Goal: Task Accomplishment & Management: Use online tool/utility

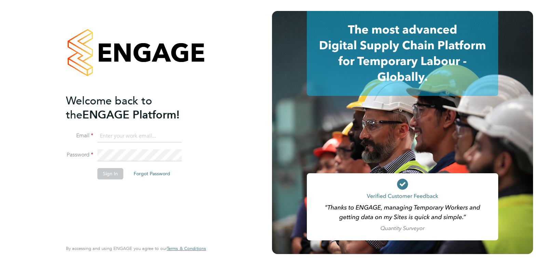
click at [112, 134] on input at bounding box center [139, 136] width 84 height 12
paste input "[PERSON_NAME][EMAIL_ADDRESS][PERSON_NAME][PERSON_NAME][DOMAIN_NAME]"
type input "[PERSON_NAME][EMAIL_ADDRESS][PERSON_NAME][PERSON_NAME][DOMAIN_NAME]"
click at [113, 175] on button "Sign In" at bounding box center [110, 173] width 26 height 11
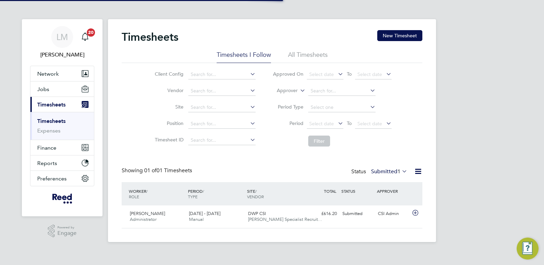
scroll to position [17, 59]
click at [52, 105] on span "Timesheets" at bounding box center [51, 104] width 28 height 6
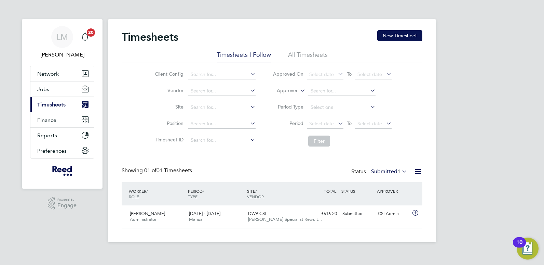
click at [52, 104] on span "Timesheets" at bounding box center [51, 104] width 28 height 6
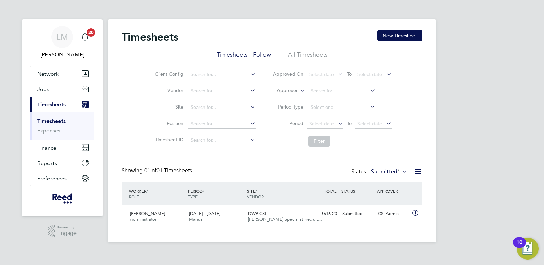
click at [52, 119] on link "Timesheets" at bounding box center [51, 121] width 28 height 6
click at [297, 53] on li "All Timesheets" at bounding box center [308, 57] width 40 height 12
click at [332, 90] on input at bounding box center [341, 91] width 67 height 10
type input "n"
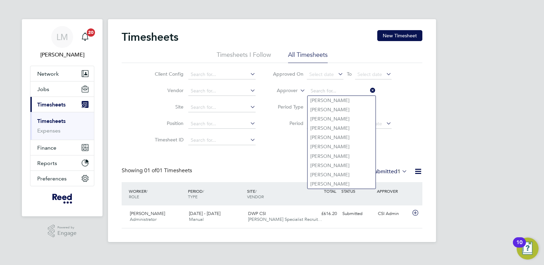
click at [131, 190] on div "WORKER / ROLE" at bounding box center [156, 194] width 59 height 18
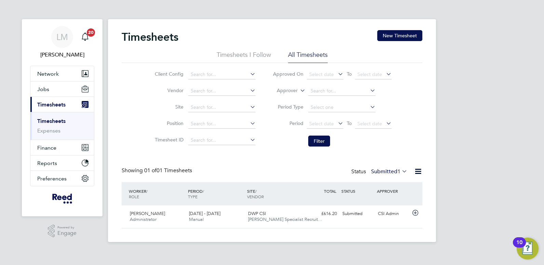
click at [136, 191] on div "WORKER / ROLE" at bounding box center [156, 194] width 59 height 18
click at [86, 102] on icon "Main navigation" at bounding box center [85, 104] width 7 height 7
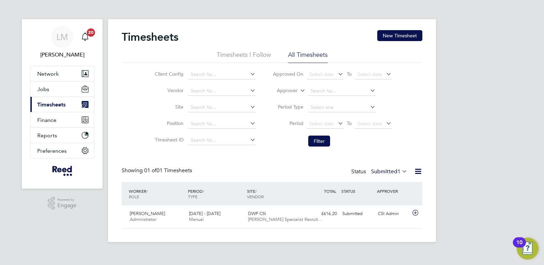
click at [86, 102] on icon "Main navigation" at bounding box center [85, 104] width 7 height 7
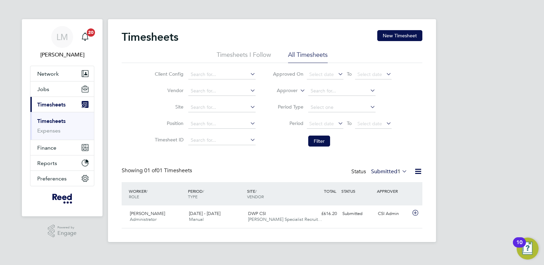
click at [63, 120] on link "Timesheets" at bounding box center [51, 121] width 28 height 6
click at [55, 119] on link "Timesheets" at bounding box center [51, 121] width 28 height 6
click at [294, 54] on li "All Timesheets" at bounding box center [308, 57] width 40 height 12
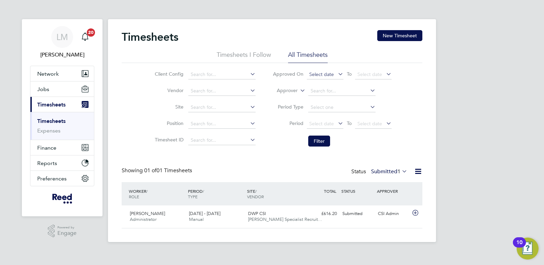
click at [334, 72] on span "Select date" at bounding box center [325, 74] width 37 height 9
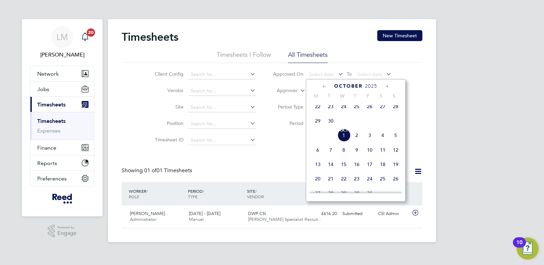
click at [323, 84] on icon at bounding box center [324, 87] width 6 height 8
click at [370, 154] on span "26" at bounding box center [369, 151] width 13 height 13
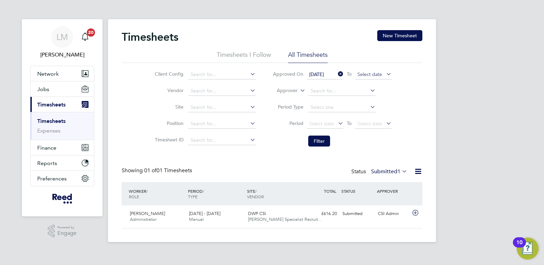
click at [380, 70] on span "Select date" at bounding box center [373, 74] width 37 height 9
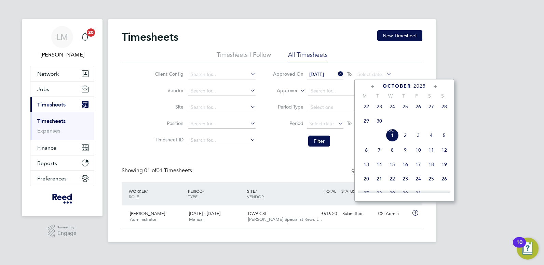
click at [417, 107] on span "26" at bounding box center [418, 106] width 13 height 13
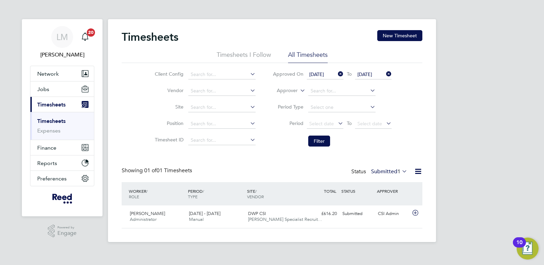
click at [417, 107] on div "Client Config Vendor Site Position Timesheet ID Approved On 26 Sep 2025 To 26 S…" at bounding box center [272, 106] width 301 height 87
click at [369, 90] on icon at bounding box center [369, 90] width 0 height 10
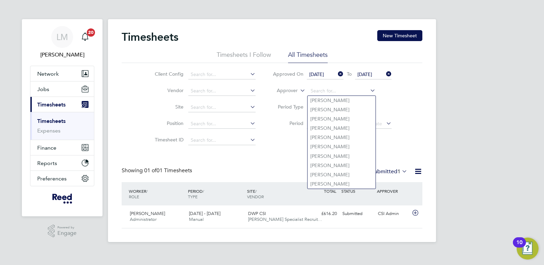
click at [411, 99] on div "Client Config Vendor Site Position Timesheet ID Approved On 26 Sep 2025 To 26 S…" at bounding box center [272, 106] width 301 height 87
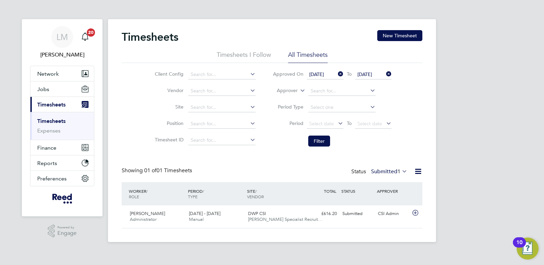
click at [44, 103] on span "Timesheets" at bounding box center [51, 104] width 28 height 6
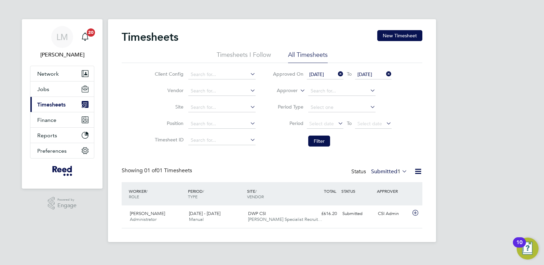
click at [45, 105] on span "Timesheets" at bounding box center [51, 104] width 28 height 6
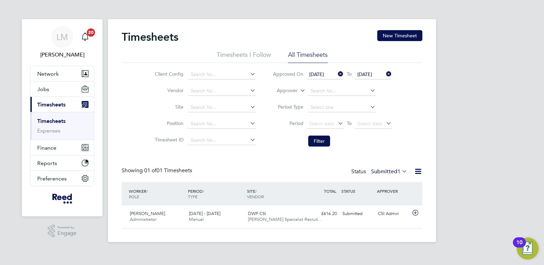
click at [49, 123] on link "Timesheets" at bounding box center [51, 121] width 28 height 6
click at [49, 121] on link "Timesheets" at bounding box center [51, 121] width 28 height 6
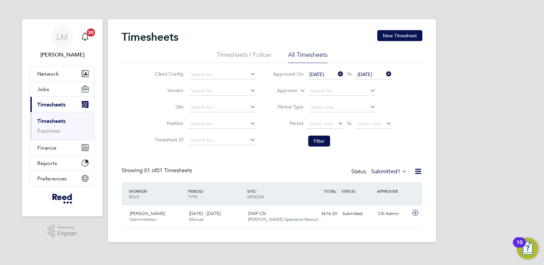
click at [49, 121] on link "Timesheets" at bounding box center [51, 121] width 28 height 6
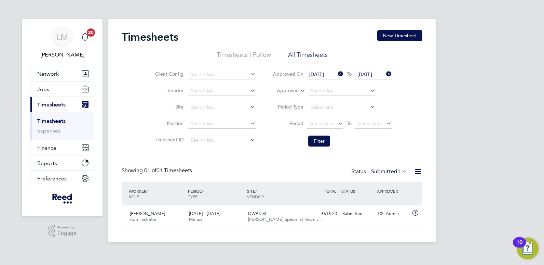
click at [308, 52] on li "All Timesheets" at bounding box center [308, 57] width 40 height 12
click at [299, 91] on icon at bounding box center [299, 88] width 0 height 6
click at [299, 90] on icon at bounding box center [299, 88] width 0 height 6
click at [280, 98] on li "Worker" at bounding box center [281, 98] width 34 height 9
click at [299, 89] on icon at bounding box center [299, 88] width 0 height 6
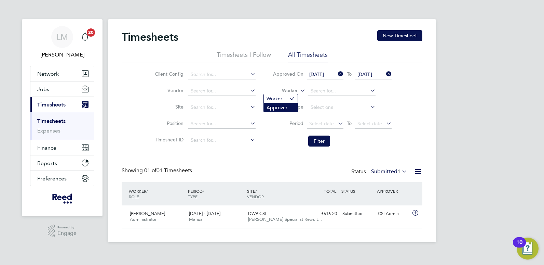
click at [281, 106] on li "Approver" at bounding box center [281, 107] width 34 height 9
click at [299, 90] on icon at bounding box center [299, 88] width 0 height 6
click at [283, 97] on li "Worker" at bounding box center [281, 98] width 34 height 9
click at [321, 90] on input at bounding box center [341, 91] width 67 height 10
click at [341, 108] on li "Nata lie Quinn" at bounding box center [342, 109] width 68 height 9
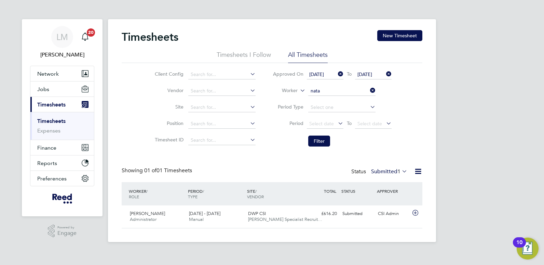
type input "[PERSON_NAME]"
click at [337, 73] on icon at bounding box center [337, 74] width 0 height 10
click at [385, 73] on icon at bounding box center [385, 74] width 0 height 10
click at [337, 122] on icon at bounding box center [337, 123] width 0 height 10
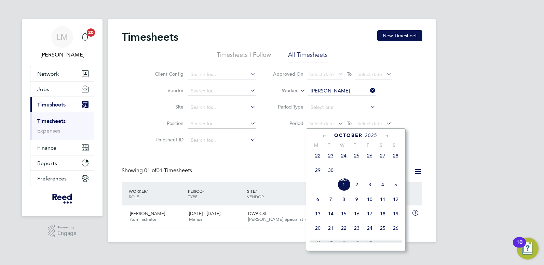
click at [370, 158] on span "26" at bounding box center [369, 155] width 13 height 13
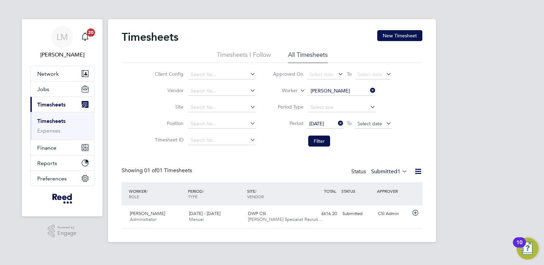
click at [380, 122] on span "Select date" at bounding box center [369, 123] width 25 height 6
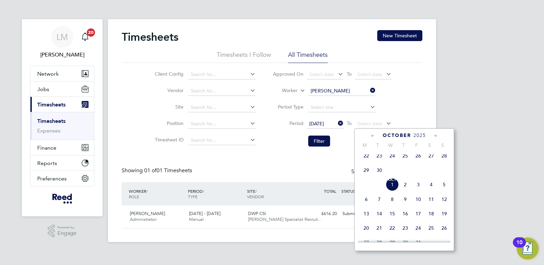
click at [417, 159] on span "26" at bounding box center [418, 155] width 13 height 13
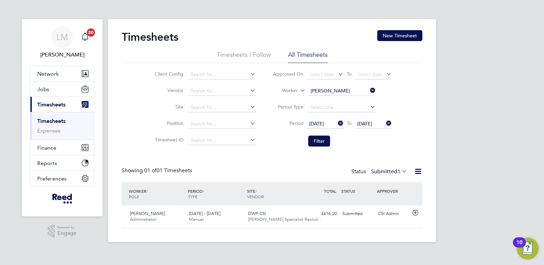
click at [415, 137] on div "Client Config Vendor Site Position Timesheet ID Approved On Select date To Sele…" at bounding box center [272, 106] width 301 height 87
drag, startPoint x: 377, startPoint y: 146, endPoint x: 337, endPoint y: 146, distance: 40.0
click at [377, 146] on li "Filter" at bounding box center [332, 141] width 136 height 18
click at [315, 141] on button "Filter" at bounding box center [319, 140] width 22 height 11
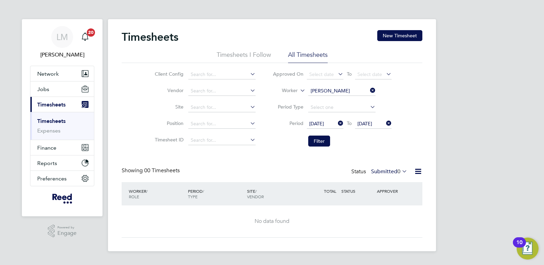
click at [397, 104] on li "Period Type" at bounding box center [332, 107] width 136 height 16
click at [337, 121] on icon at bounding box center [337, 123] width 0 height 10
click at [385, 122] on icon at bounding box center [385, 123] width 0 height 10
click at [350, 149] on li "Filter" at bounding box center [332, 141] width 136 height 18
click at [402, 105] on div "Client Config Vendor Site Position Timesheet ID Approved On Select date To Sele…" at bounding box center [272, 106] width 301 height 87
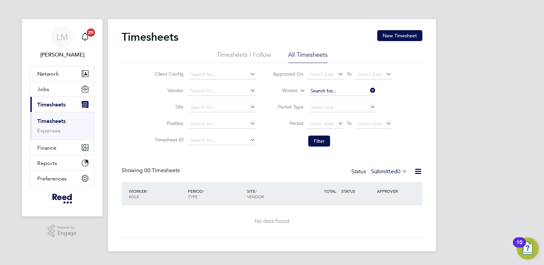
click at [346, 87] on input at bounding box center [341, 91] width 67 height 10
click at [337, 107] on li "Natal ie Quinn" at bounding box center [342, 109] width 68 height 9
type input "[PERSON_NAME]"
click at [392, 140] on li "Filter" at bounding box center [332, 141] width 136 height 18
click at [401, 169] on icon at bounding box center [401, 171] width 0 height 10
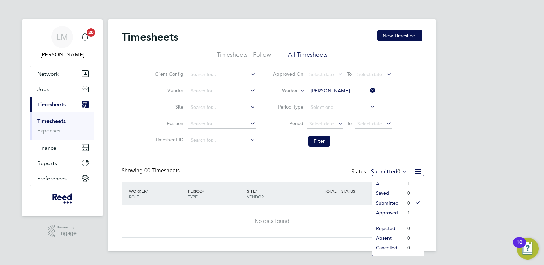
click at [401, 169] on icon at bounding box center [401, 171] width 0 height 10
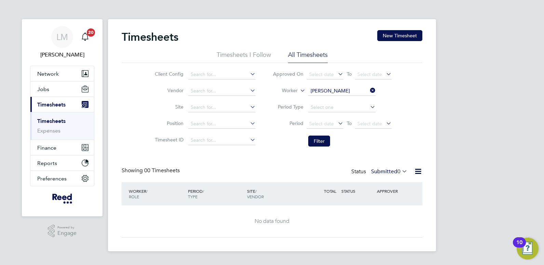
click at [413, 126] on div "Client Config Vendor Site Position Timesheet ID Approved On Select date To Sele…" at bounding box center [272, 106] width 301 height 87
click at [401, 173] on icon at bounding box center [401, 171] width 0 height 10
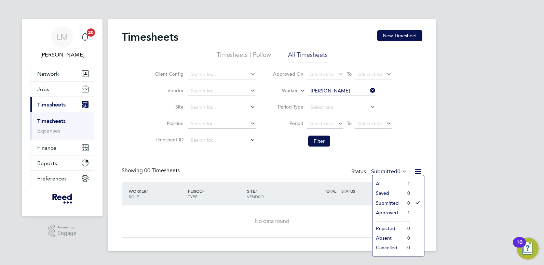
click at [385, 211] on li "Approved" at bounding box center [387, 212] width 31 height 10
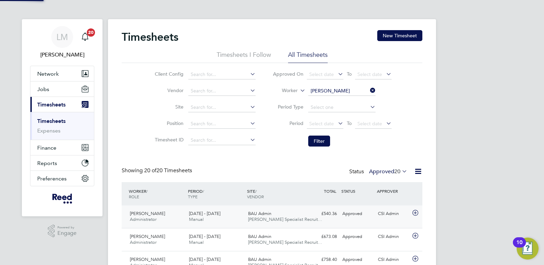
scroll to position [0, 0]
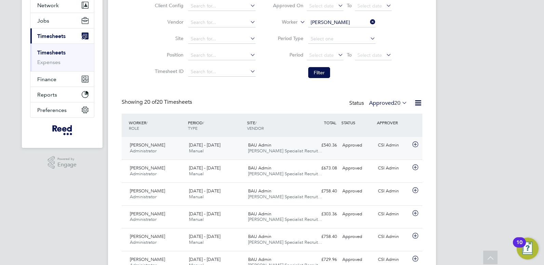
click at [150, 145] on span "[PERSON_NAME]" at bounding box center [147, 145] width 35 height 6
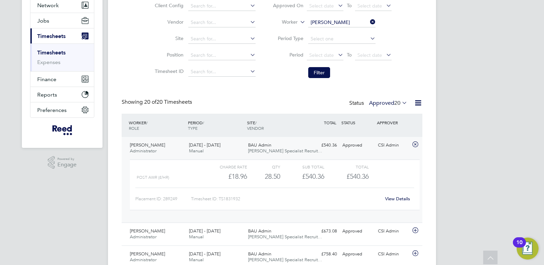
click at [399, 199] on link "View Details" at bounding box center [397, 198] width 25 height 6
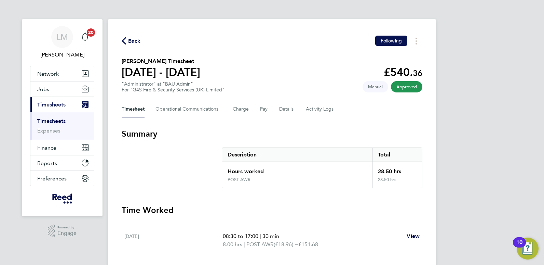
click at [132, 41] on span "Back" at bounding box center [134, 41] width 13 height 8
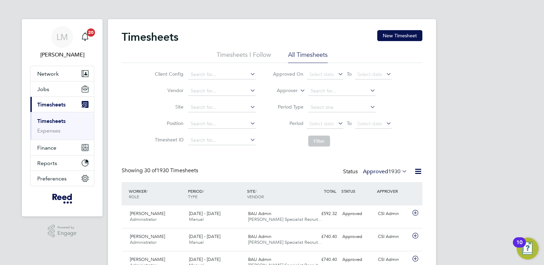
click at [327, 85] on li "Approver" at bounding box center [332, 91] width 136 height 16
click at [327, 91] on input at bounding box center [341, 91] width 67 height 10
type input "n"
type input "q"
click at [299, 88] on icon at bounding box center [299, 88] width 0 height 6
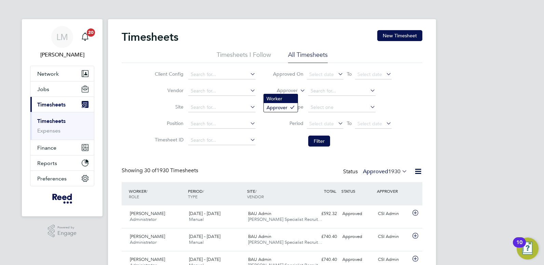
click at [277, 97] on li "Worker" at bounding box center [281, 98] width 34 height 9
click at [328, 90] on input at bounding box center [341, 91] width 67 height 10
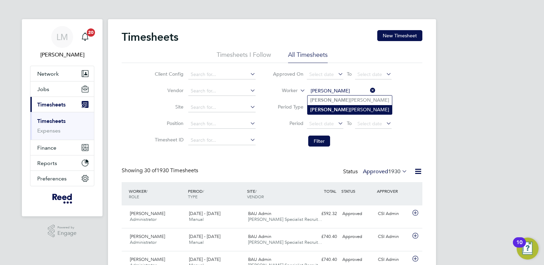
click at [326, 107] on b "Natalie" at bounding box center [330, 110] width 40 height 6
type input "[PERSON_NAME]"
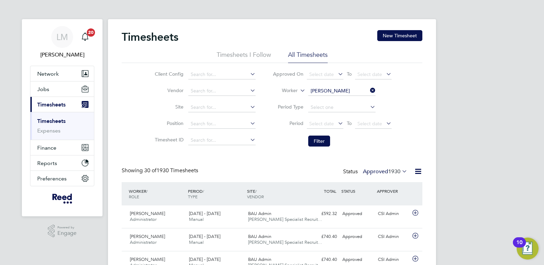
click at [405, 112] on div "Client Config Vendor Site Position Timesheet ID Approved On Select date To Sele…" at bounding box center [272, 106] width 301 height 87
click at [402, 134] on div "Client Config Vendor Site Position Timesheet ID Approved On Select date To Sele…" at bounding box center [272, 106] width 301 height 87
click at [323, 141] on button "Filter" at bounding box center [319, 140] width 22 height 11
click at [267, 215] on span "BAU Admin" at bounding box center [259, 213] width 23 height 6
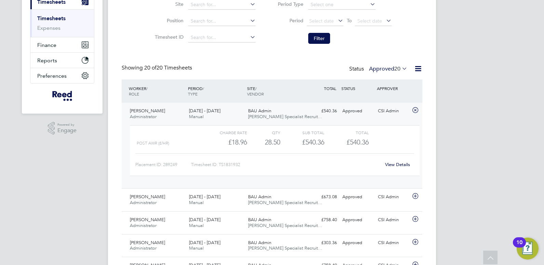
click at [401, 164] on link "View Details" at bounding box center [397, 164] width 25 height 6
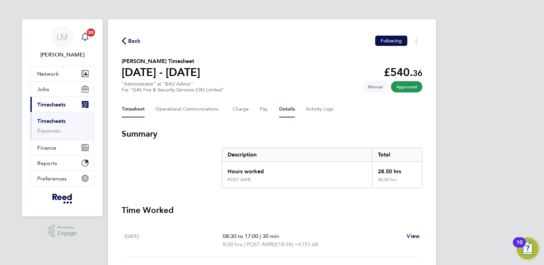
click at [282, 110] on button "Details" at bounding box center [287, 109] width 16 height 16
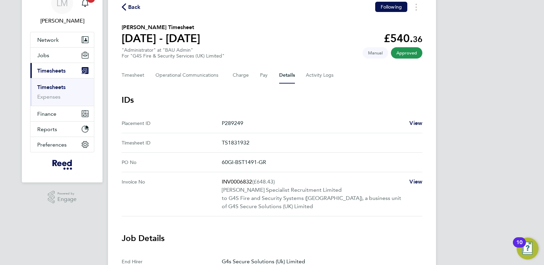
scroll to position [34, 0]
drag, startPoint x: 271, startPoint y: 163, endPoint x: 222, endPoint y: 164, distance: 48.2
click at [222, 164] on p "60GI-BST1491-GR" at bounding box center [319, 162] width 195 height 8
drag, startPoint x: 222, startPoint y: 164, endPoint x: 226, endPoint y: 163, distance: 3.7
copy p "60GI-BST1491-GR"
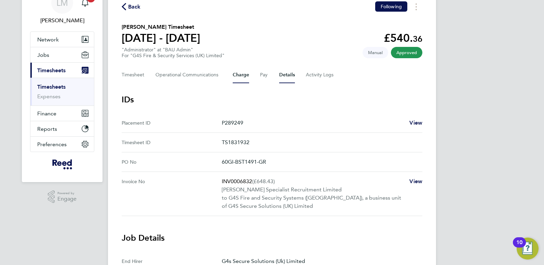
click at [235, 75] on button "Charge" at bounding box center [241, 75] width 16 height 16
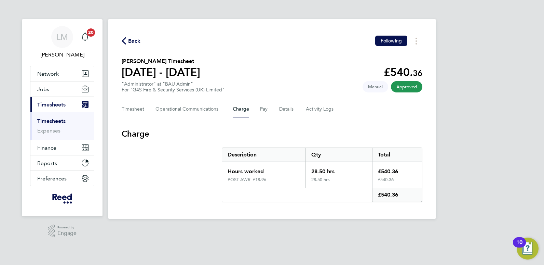
click at [130, 39] on span "Back" at bounding box center [134, 41] width 13 height 8
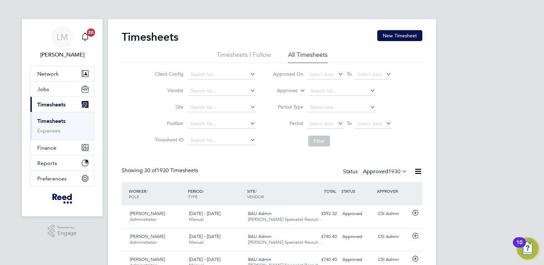
click at [298, 90] on li "Approver" at bounding box center [332, 91] width 136 height 16
click at [299, 90] on icon at bounding box center [299, 88] width 0 height 6
click at [278, 99] on li "Worker" at bounding box center [281, 98] width 34 height 9
click at [320, 90] on input at bounding box center [341, 91] width 67 height 10
type input "emily"
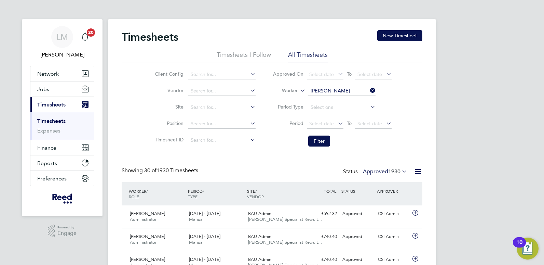
click at [414, 103] on div "Client Config Vendor Site Position Timesheet ID Approved On Select date To Sele…" at bounding box center [272, 106] width 301 height 87
click at [333, 90] on input at bounding box center [341, 91] width 67 height 10
click at [326, 97] on li "Isabella Bird" at bounding box center [342, 100] width 68 height 9
type input "[PERSON_NAME]"
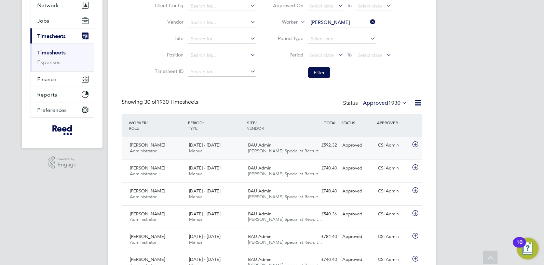
click at [253, 145] on span "BAU Admin" at bounding box center [259, 145] width 23 height 6
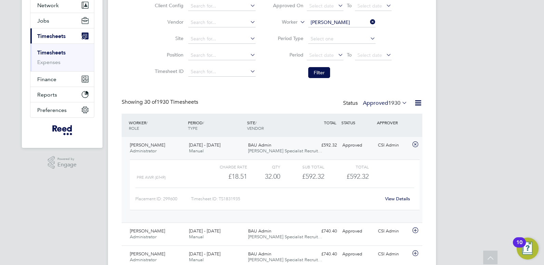
click at [397, 198] on link "View Details" at bounding box center [397, 198] width 25 height 6
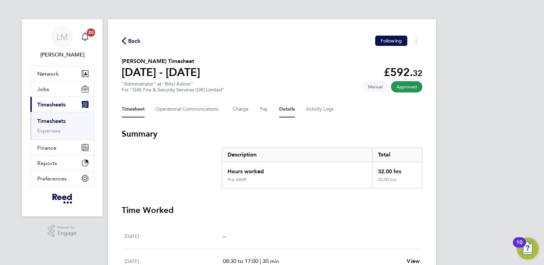
click at [286, 109] on button "Details" at bounding box center [287, 109] width 16 height 16
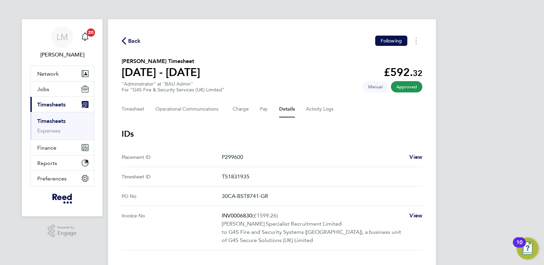
drag, startPoint x: 264, startPoint y: 195, endPoint x: 220, endPoint y: 195, distance: 43.7
click at [220, 195] on No "PO No 30CA-BST8741-GR" at bounding box center [272, 195] width 301 height 19
drag, startPoint x: 220, startPoint y: 195, endPoint x: 229, endPoint y: 192, distance: 9.2
copy No "30CA-BST8741-GR"
click at [128, 42] on span "Back" at bounding box center [134, 41] width 13 height 8
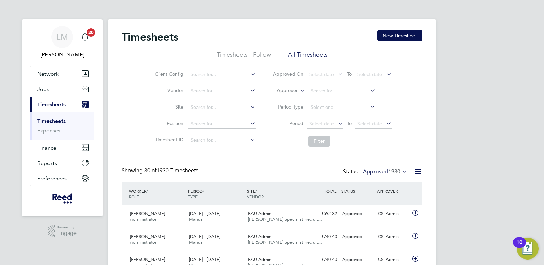
click at [299, 90] on icon at bounding box center [299, 88] width 0 height 6
click at [280, 98] on li "Worker" at bounding box center [281, 98] width 34 height 9
click at [320, 91] on input at bounding box center [341, 91] width 67 height 10
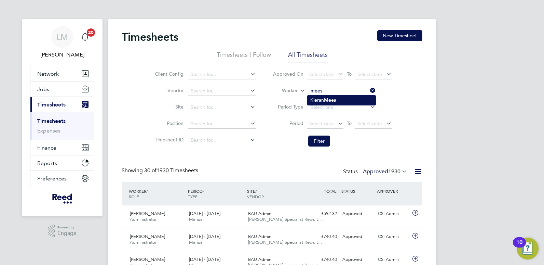
click at [321, 98] on li "Kieran Mees" at bounding box center [342, 99] width 68 height 9
type input "[PERSON_NAME]"
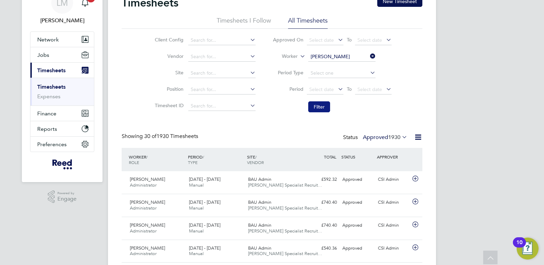
click at [323, 108] on button "Filter" at bounding box center [319, 106] width 22 height 11
click at [349, 53] on input "[PERSON_NAME]" at bounding box center [341, 57] width 67 height 10
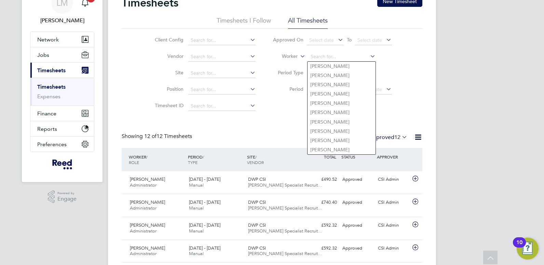
drag, startPoint x: 345, startPoint y: 55, endPoint x: 304, endPoint y: 54, distance: 40.3
click at [304, 54] on li "Worker" at bounding box center [332, 57] width 136 height 16
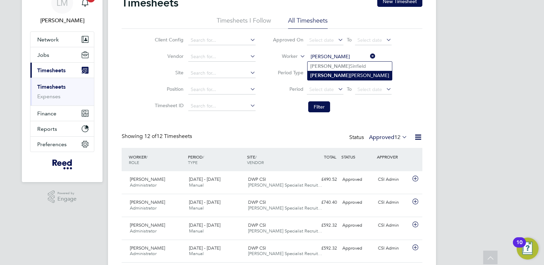
click at [325, 73] on b "Rebecca" at bounding box center [330, 75] width 40 height 6
type input "[PERSON_NAME]"
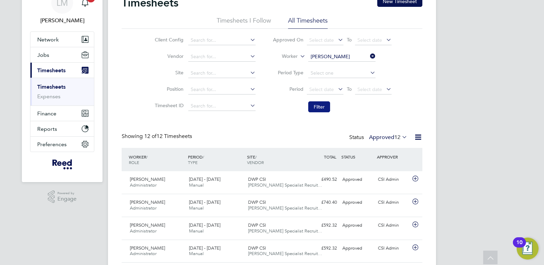
click at [323, 105] on button "Filter" at bounding box center [319, 106] width 22 height 11
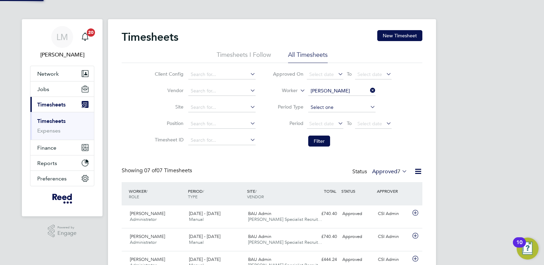
scroll to position [3, 3]
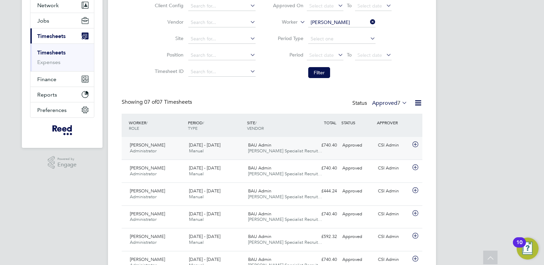
click at [198, 146] on span "[DATE] - [DATE]" at bounding box center [204, 145] width 31 height 6
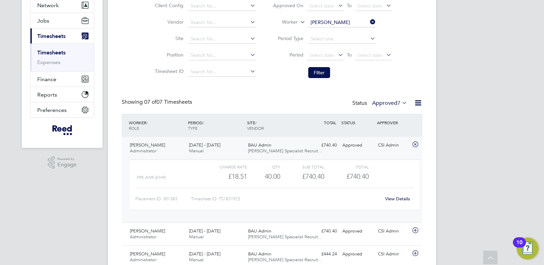
click at [396, 197] on link "View Details" at bounding box center [397, 198] width 25 height 6
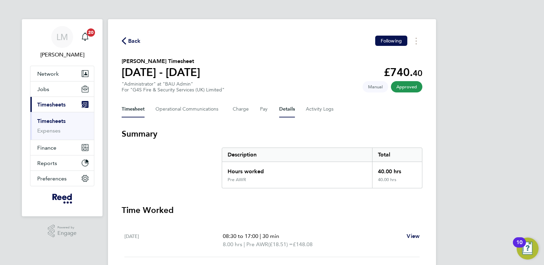
click at [286, 111] on button "Details" at bounding box center [287, 109] width 16 height 16
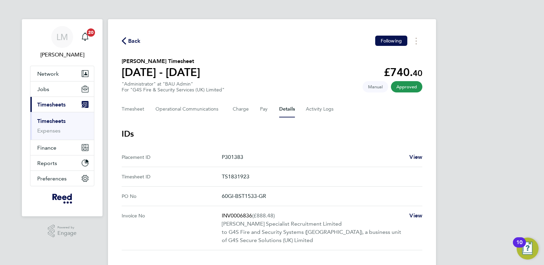
drag, startPoint x: 271, startPoint y: 195, endPoint x: 219, endPoint y: 197, distance: 51.3
click at [219, 197] on No "PO No 60GI-BST1533-GR" at bounding box center [272, 195] width 301 height 19
drag, startPoint x: 219, startPoint y: 197, endPoint x: 228, endPoint y: 194, distance: 9.0
copy No "60GI-BST1533-GR"
click at [130, 40] on span "Back" at bounding box center [134, 41] width 13 height 8
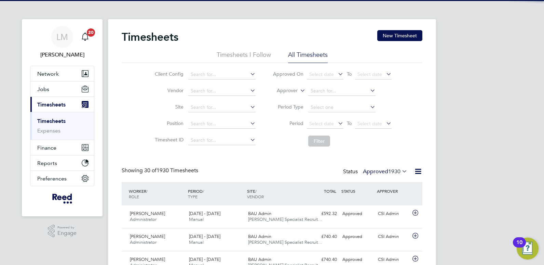
click at [299, 89] on icon at bounding box center [299, 88] width 0 height 6
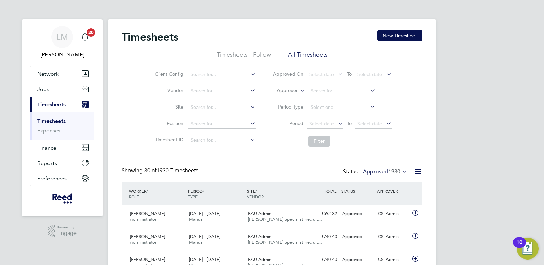
click at [276, 95] on li "Worker" at bounding box center [281, 98] width 34 height 9
click at [320, 89] on input at bounding box center [341, 91] width 67 height 10
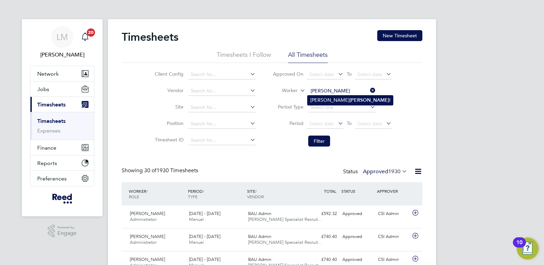
click at [326, 96] on li "[PERSON_NAME] l" at bounding box center [350, 99] width 85 height 9
type input "[PERSON_NAME]"
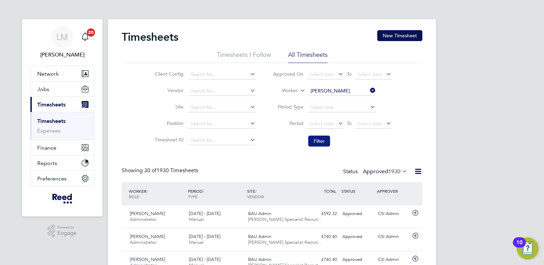
click at [323, 140] on button "Filter" at bounding box center [319, 140] width 22 height 11
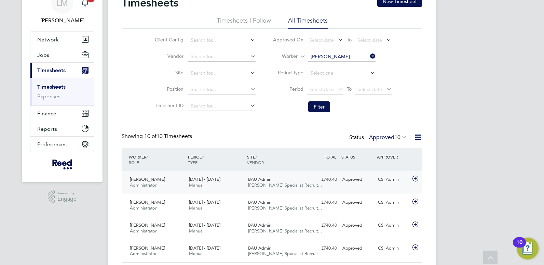
click at [255, 180] on span "BAU Admin" at bounding box center [259, 179] width 23 height 6
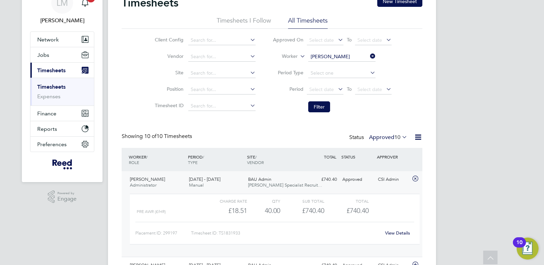
click at [395, 234] on link "View Details" at bounding box center [397, 233] width 25 height 6
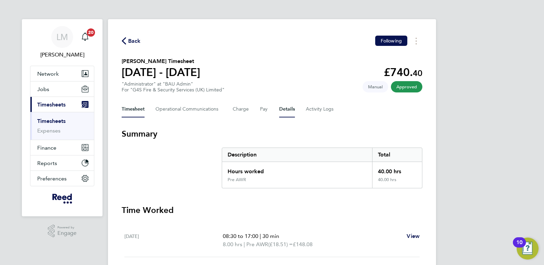
click at [286, 110] on button "Details" at bounding box center [287, 109] width 16 height 16
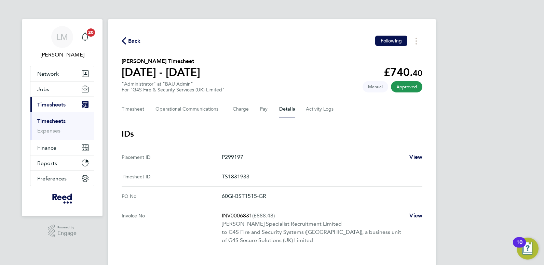
drag, startPoint x: 260, startPoint y: 192, endPoint x: 221, endPoint y: 193, distance: 38.6
click at [221, 193] on No "PO No 60GI-BST1515-GR" at bounding box center [272, 195] width 301 height 19
drag, startPoint x: 221, startPoint y: 193, endPoint x: 226, endPoint y: 194, distance: 4.6
copy No "60GI-BST1515-GR"
click at [129, 41] on span "Back" at bounding box center [134, 41] width 13 height 8
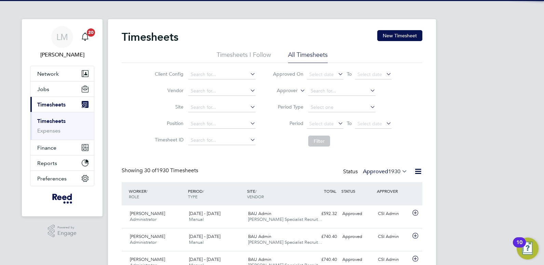
click at [299, 89] on icon at bounding box center [299, 88] width 0 height 6
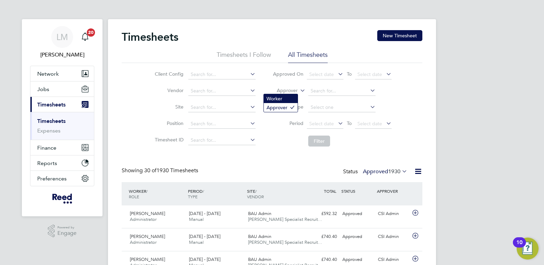
click at [278, 97] on li "Worker" at bounding box center [281, 98] width 34 height 9
click at [325, 85] on li "Worker" at bounding box center [332, 91] width 136 height 16
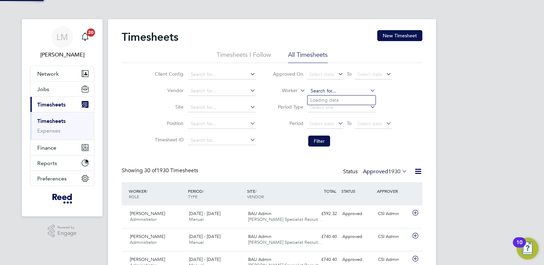
click at [341, 90] on input at bounding box center [341, 91] width 67 height 10
click at [334, 96] on li "Alyson Sheppar d" at bounding box center [342, 99] width 68 height 9
type input "[PERSON_NAME]"
click at [313, 138] on button "Filter" at bounding box center [319, 140] width 22 height 11
click at [262, 216] on span "BAU Admin" at bounding box center [259, 213] width 23 height 6
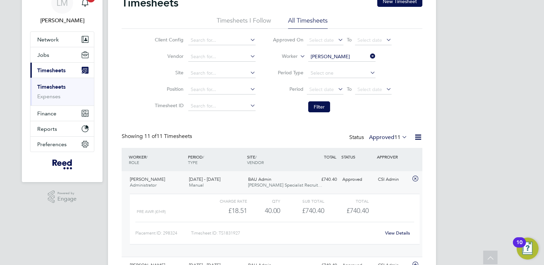
click at [397, 232] on link "View Details" at bounding box center [397, 233] width 25 height 6
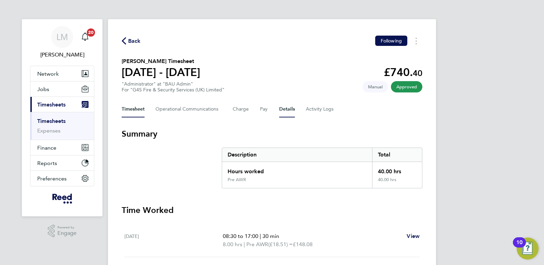
click at [288, 108] on button "Details" at bounding box center [287, 109] width 16 height 16
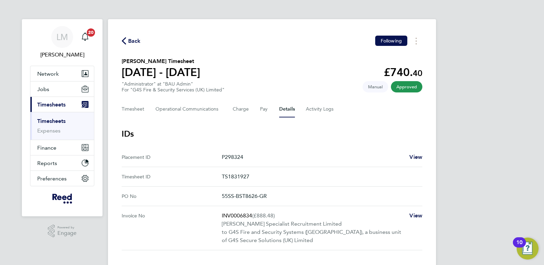
drag, startPoint x: 249, startPoint y: 196, endPoint x: 221, endPoint y: 196, distance: 28.0
click at [221, 196] on No "PO No 55SS-BST8626-GR" at bounding box center [272, 195] width 301 height 19
drag, startPoint x: 221, startPoint y: 196, endPoint x: 227, endPoint y: 196, distance: 5.1
copy No "55SS-BST8626-GR"
click at [137, 39] on span "Back" at bounding box center [134, 41] width 13 height 8
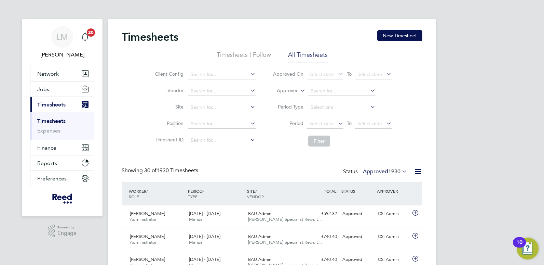
click at [299, 90] on icon at bounding box center [299, 88] width 0 height 6
click at [276, 96] on li "Worker" at bounding box center [281, 98] width 34 height 9
click at [312, 90] on input at bounding box center [341, 91] width 67 height 10
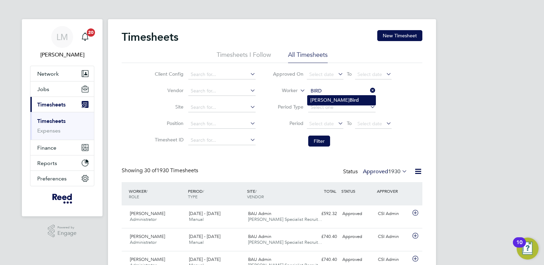
click at [313, 99] on li "Isabella Bird" at bounding box center [342, 99] width 68 height 9
type input "[PERSON_NAME]"
click at [311, 143] on button "Filter" at bounding box center [319, 140] width 22 height 11
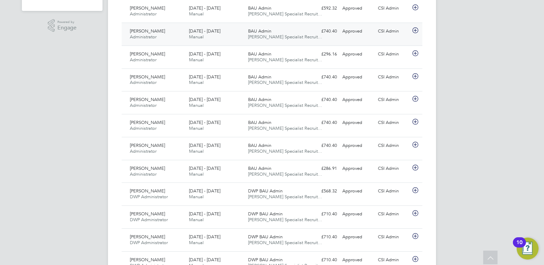
click at [197, 29] on span "[DATE] - [DATE]" at bounding box center [204, 31] width 31 height 6
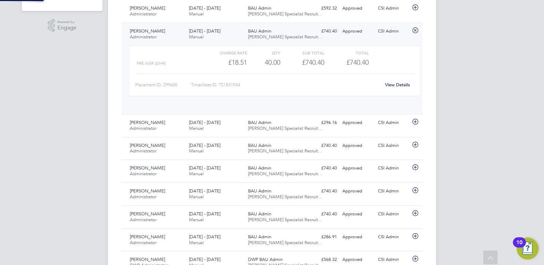
scroll to position [12, 67]
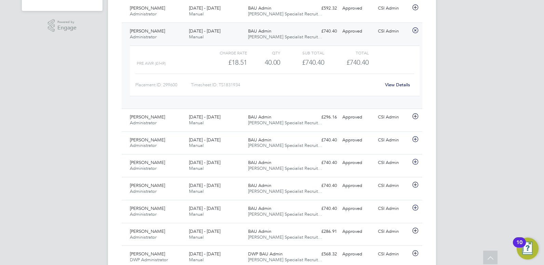
click at [392, 83] on link "View Details" at bounding box center [397, 85] width 25 height 6
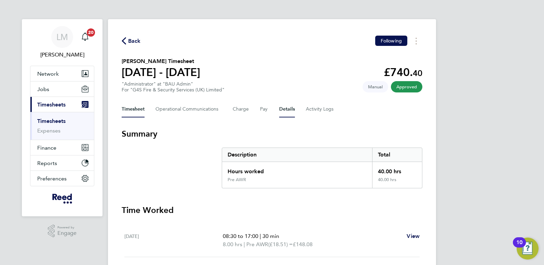
click at [285, 110] on button "Details" at bounding box center [287, 109] width 16 height 16
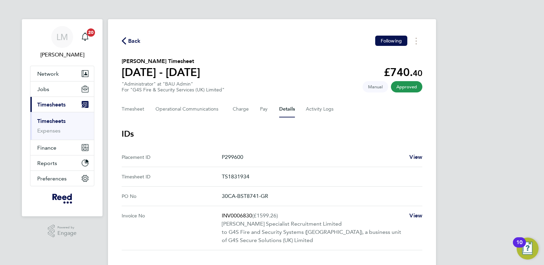
drag, startPoint x: 275, startPoint y: 195, endPoint x: 221, endPoint y: 195, distance: 54.0
click at [221, 195] on No "PO No 30CA-BST8741-GR" at bounding box center [272, 195] width 301 height 19
copy No "30CA-BST8741-GR"
click at [134, 38] on span "Back" at bounding box center [134, 41] width 13 height 8
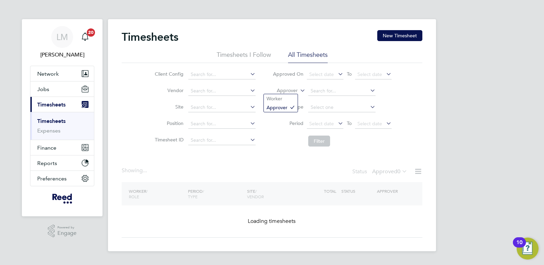
click at [299, 88] on icon at bounding box center [299, 88] width 0 height 6
click at [278, 98] on li "Worker" at bounding box center [281, 98] width 34 height 9
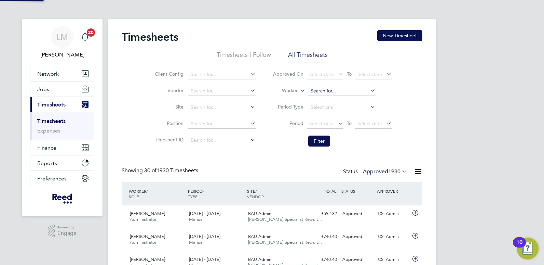
click at [318, 91] on input at bounding box center [341, 91] width 67 height 10
click at [322, 97] on li "Callum Sullivan" at bounding box center [342, 99] width 68 height 9
type input "[PERSON_NAME]"
click at [321, 138] on button "Filter" at bounding box center [319, 140] width 22 height 11
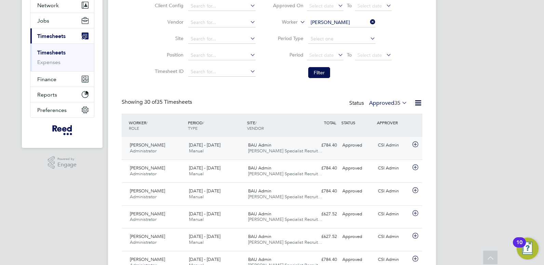
click at [212, 146] on span "[DATE] - [DATE]" at bounding box center [204, 145] width 31 height 6
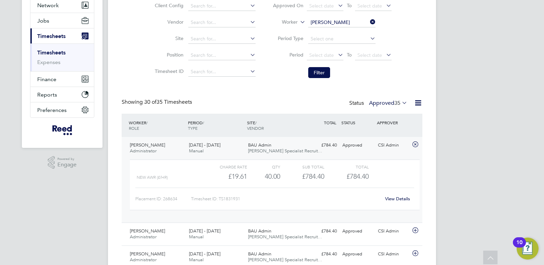
click at [396, 199] on link "View Details" at bounding box center [397, 198] width 25 height 6
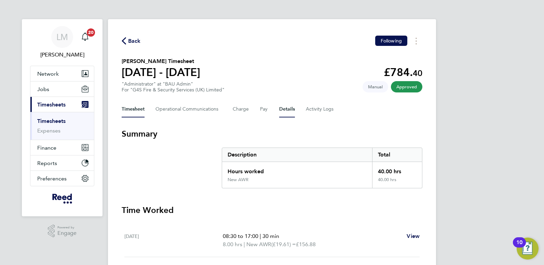
click at [283, 109] on button "Details" at bounding box center [287, 109] width 16 height 16
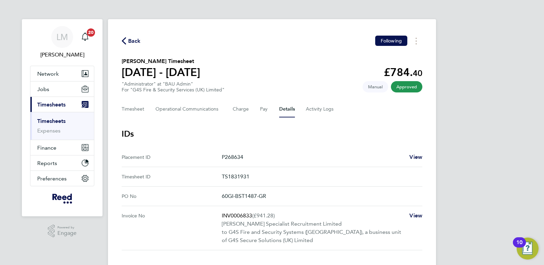
drag, startPoint x: 272, startPoint y: 197, endPoint x: 223, endPoint y: 195, distance: 48.6
click at [223, 195] on p "60GI-BST1487-GR" at bounding box center [319, 196] width 195 height 8
drag, startPoint x: 223, startPoint y: 195, endPoint x: 230, endPoint y: 196, distance: 6.9
copy p "60GI-BST1487-GR"
click at [137, 41] on span "Back" at bounding box center [134, 41] width 13 height 8
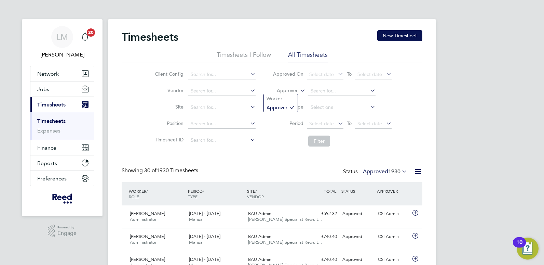
click at [299, 88] on icon at bounding box center [299, 88] width 0 height 6
click at [292, 94] on li "Worker" at bounding box center [281, 98] width 34 height 9
click at [332, 90] on input at bounding box center [341, 91] width 67 height 10
click at [319, 98] on li "Henry Seeney" at bounding box center [350, 99] width 84 height 9
type input "[PERSON_NAME]"
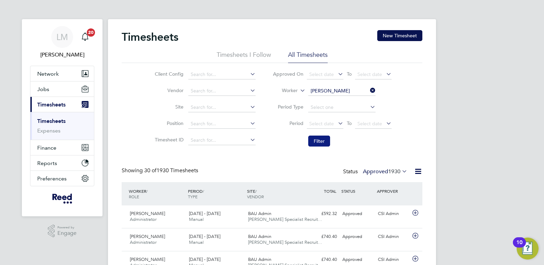
click at [317, 142] on button "Filter" at bounding box center [319, 140] width 22 height 11
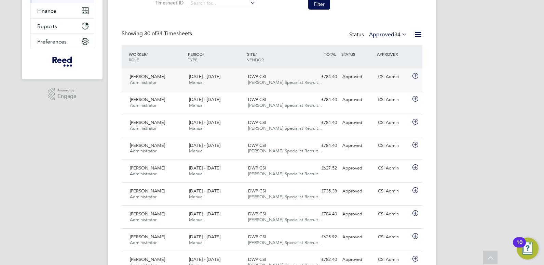
click at [206, 74] on span "[DATE] - [DATE]" at bounding box center [204, 76] width 31 height 6
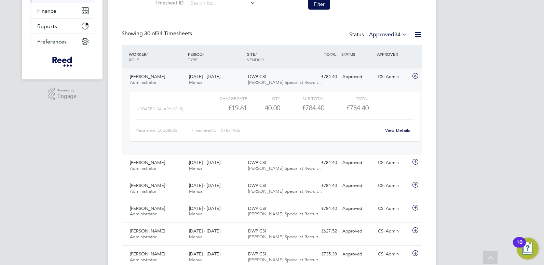
click at [390, 130] on link "View Details" at bounding box center [397, 130] width 25 height 6
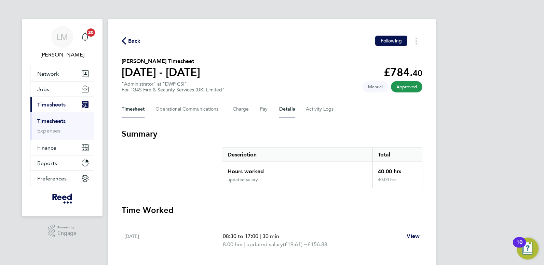
click at [286, 108] on button "Details" at bounding box center [287, 109] width 16 height 16
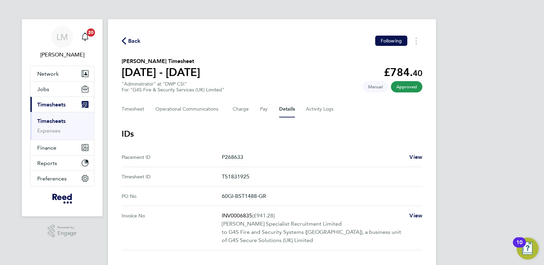
drag, startPoint x: 273, startPoint y: 198, endPoint x: 222, endPoint y: 199, distance: 51.3
click at [222, 199] on p "60GI-BST1488-GR" at bounding box center [319, 196] width 195 height 8
drag, startPoint x: 222, startPoint y: 199, endPoint x: 228, endPoint y: 195, distance: 6.6
copy p "60GI-BST1488-GR"
click at [131, 39] on span "Back" at bounding box center [134, 41] width 13 height 8
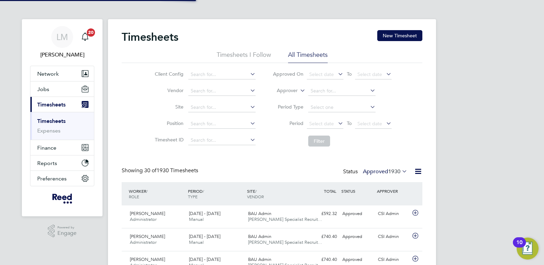
click at [299, 89] on icon at bounding box center [299, 88] width 0 height 6
click at [275, 99] on li "Worker" at bounding box center [281, 98] width 34 height 9
click at [323, 92] on input at bounding box center [341, 91] width 67 height 10
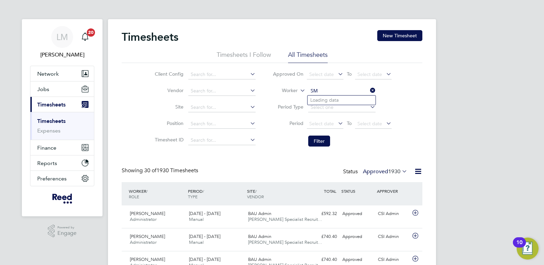
type input "S"
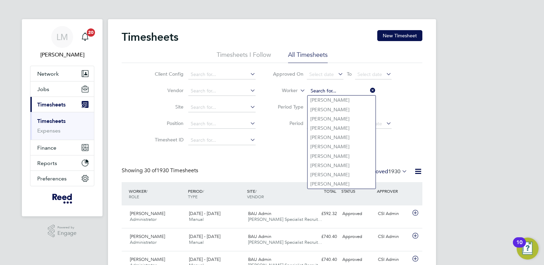
type input "A"
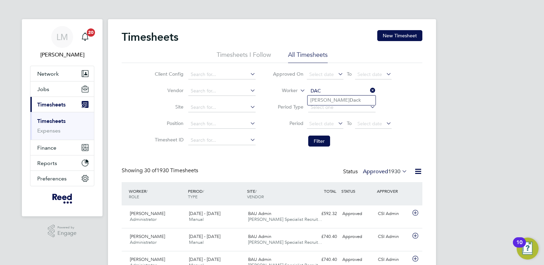
drag, startPoint x: 324, startPoint y: 96, endPoint x: 321, endPoint y: 118, distance: 22.1
click at [324, 97] on li "[PERSON_NAME] k" at bounding box center [342, 99] width 68 height 9
type input "[PERSON_NAME]"
click at [317, 139] on button "Filter" at bounding box center [319, 140] width 22 height 11
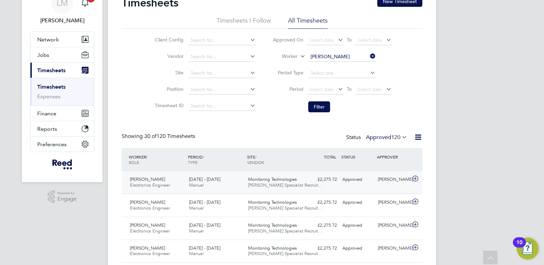
click at [257, 178] on span "Monitoring Technologies" at bounding box center [272, 179] width 49 height 6
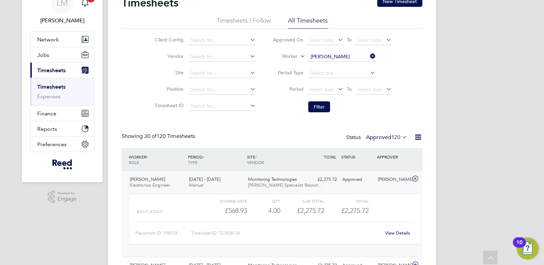
click at [396, 233] on link "View Details" at bounding box center [397, 233] width 25 height 6
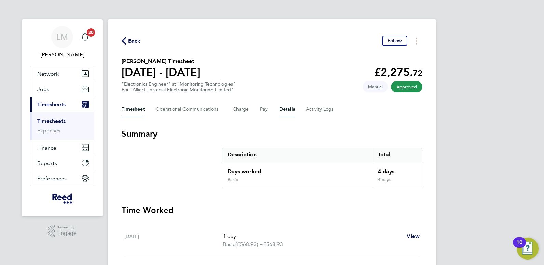
click at [287, 108] on button "Details" at bounding box center [287, 109] width 16 height 16
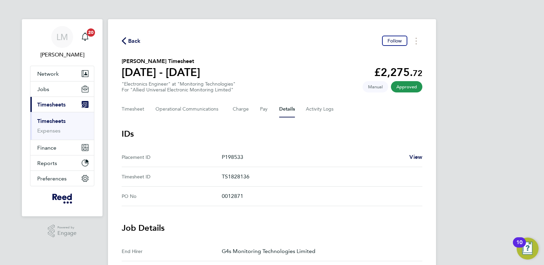
drag, startPoint x: 249, startPoint y: 196, endPoint x: 219, endPoint y: 195, distance: 29.7
click at [219, 195] on No "PO No 0012871" at bounding box center [272, 195] width 301 height 19
drag, startPoint x: 219, startPoint y: 195, endPoint x: 227, endPoint y: 195, distance: 7.2
copy No "0012871"
click at [129, 38] on span "Back" at bounding box center [134, 41] width 13 height 8
